Goal: Transaction & Acquisition: Purchase product/service

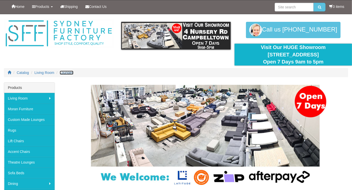
click at [70, 74] on span "Lounges" at bounding box center [67, 73] width 14 height 4
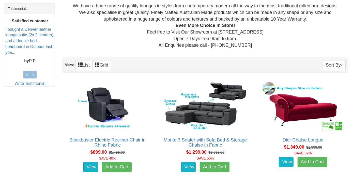
scroll to position [214, 0]
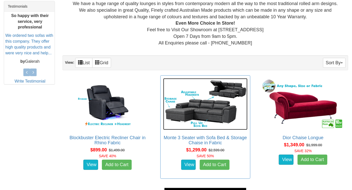
click at [214, 110] on img at bounding box center [205, 104] width 85 height 52
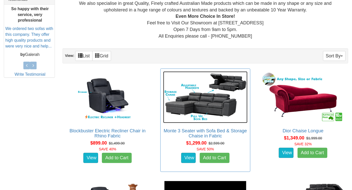
scroll to position [231, 0]
